Goal: Task Accomplishment & Management: Manage account settings

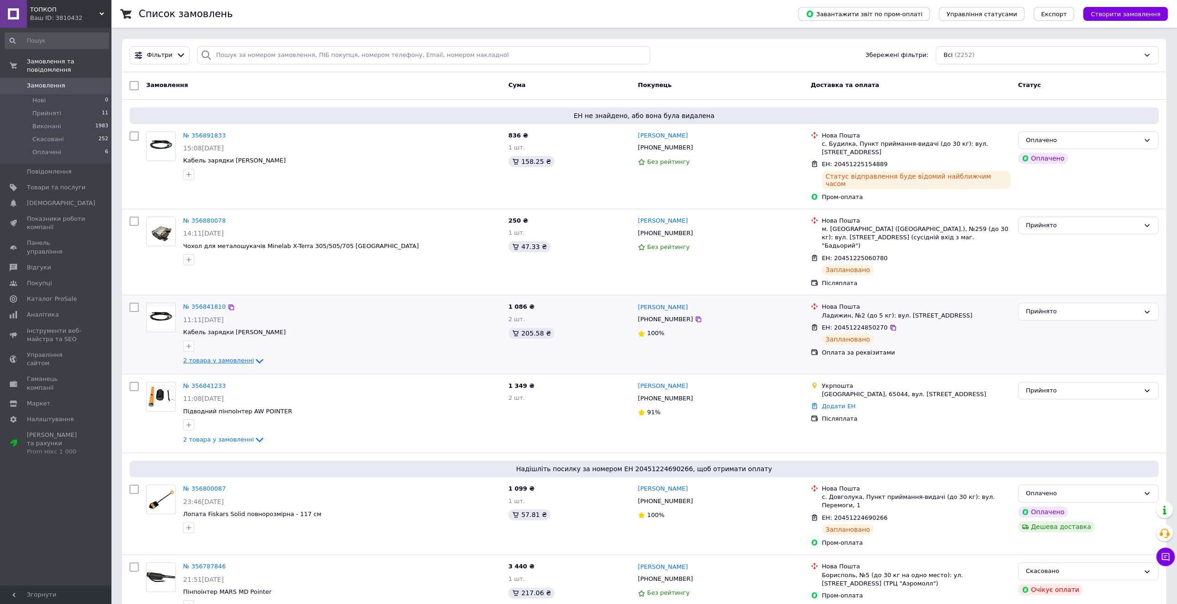
click at [254, 355] on icon at bounding box center [259, 360] width 11 height 11
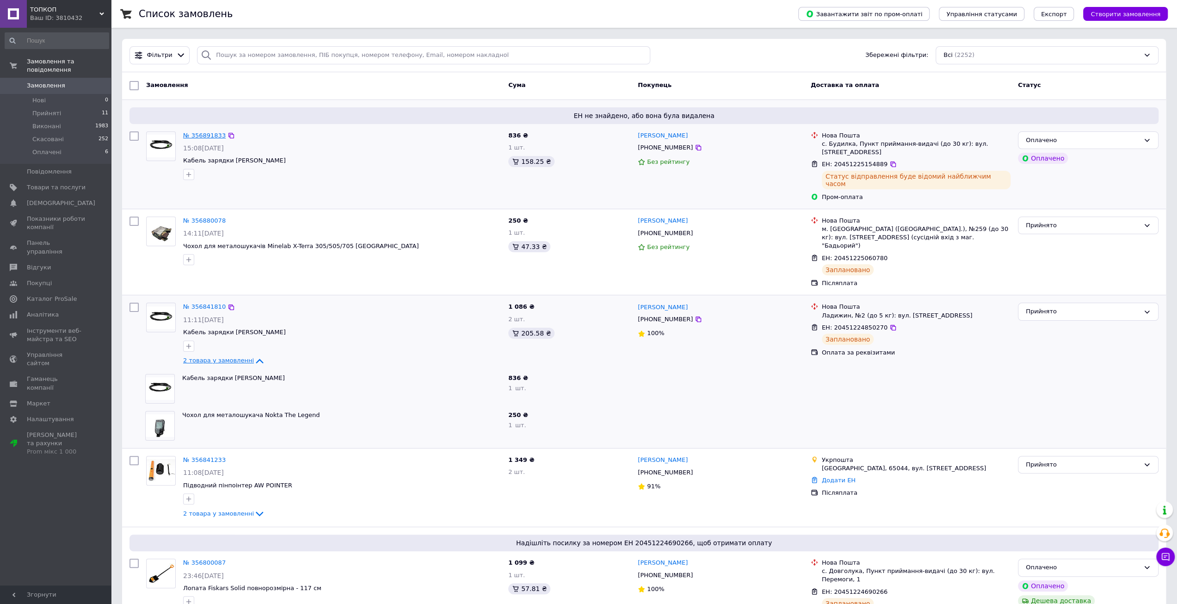
click at [210, 132] on link "№ 356891833" at bounding box center [204, 135] width 43 height 7
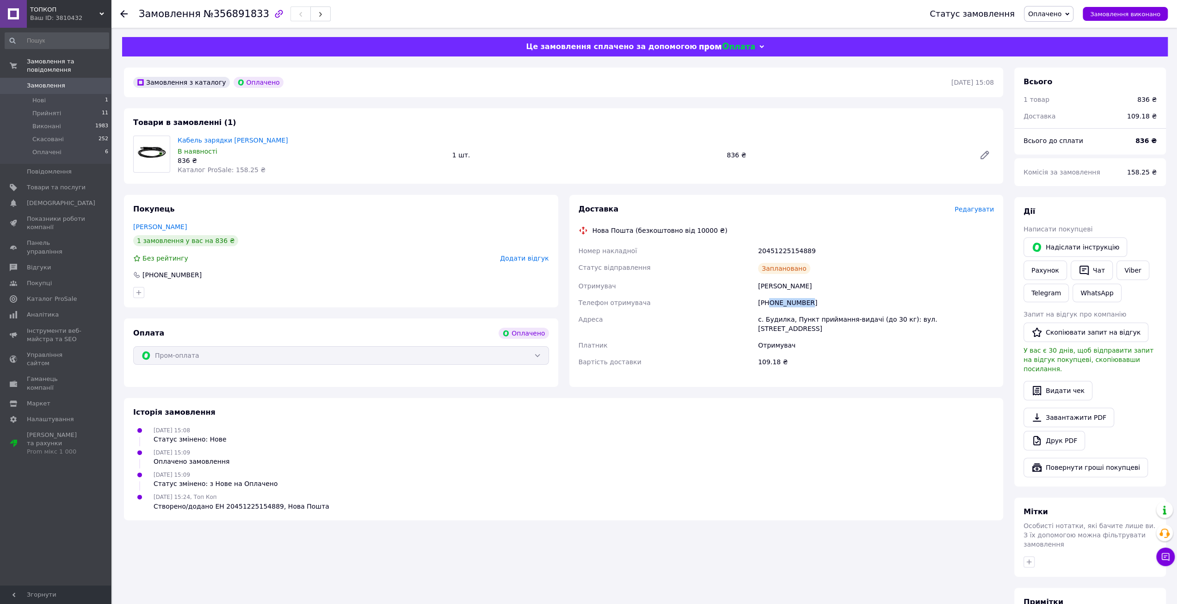
drag, startPoint x: 768, startPoint y: 303, endPoint x: 811, endPoint y: 304, distance: 43.0
click at [811, 304] on div "[PHONE_NUMBER]" at bounding box center [876, 302] width 240 height 17
copy div "0982227140"
drag, startPoint x: 762, startPoint y: 287, endPoint x: 816, endPoint y: 289, distance: 54.1
click at [816, 289] on div "[PERSON_NAME]" at bounding box center [876, 285] width 240 height 17
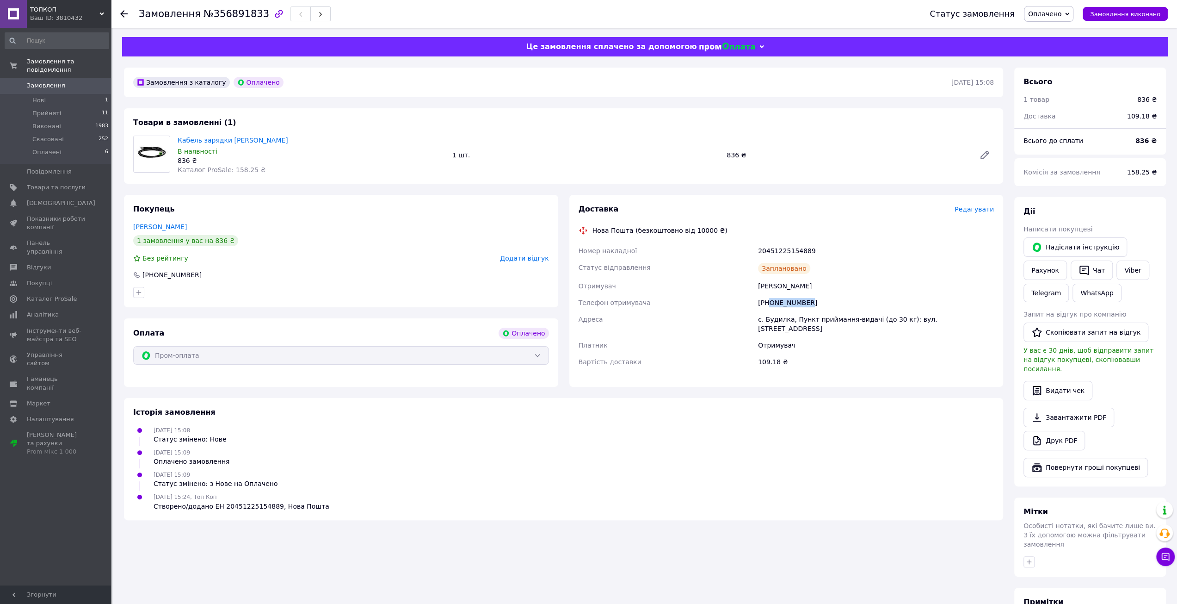
copy div "відер [PERSON_NAME]"
click at [61, 81] on span "Замовлення" at bounding box center [56, 85] width 59 height 8
